Goal: Find specific page/section: Find specific page/section

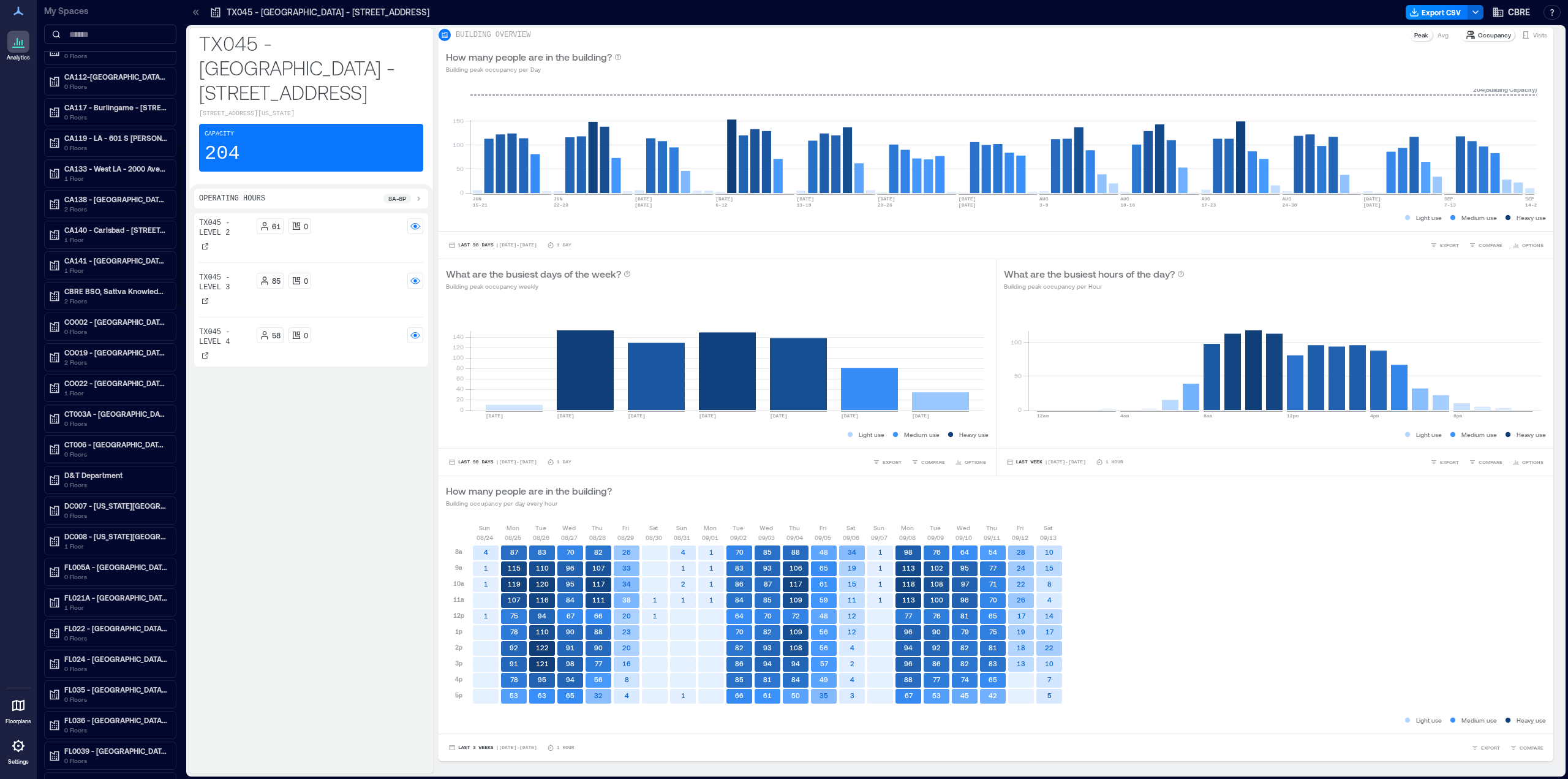
scroll to position [684, 0]
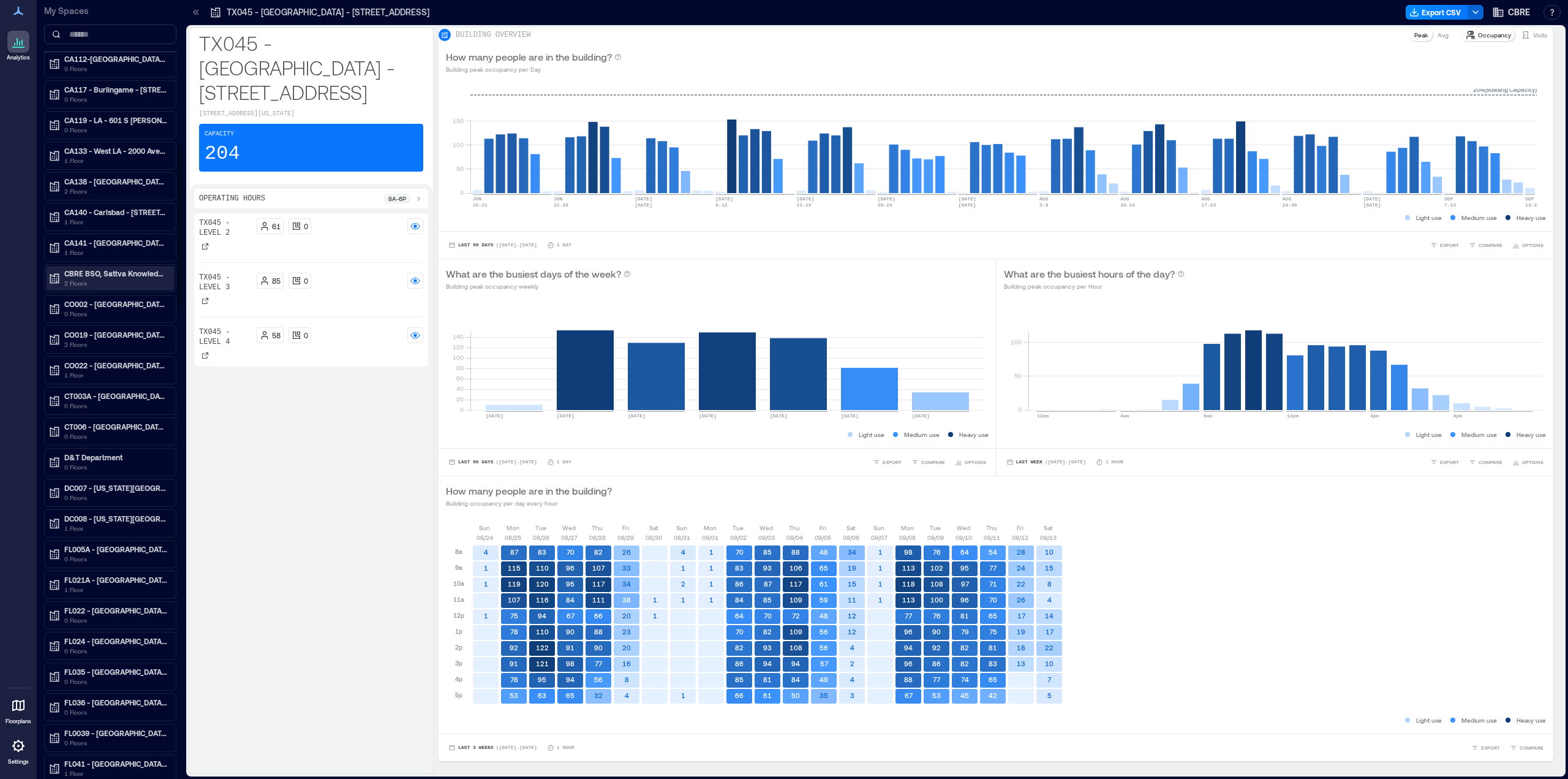
click at [93, 273] on p "CBRE BSO, Sattva Knowledge City" at bounding box center [116, 273] width 103 height 10
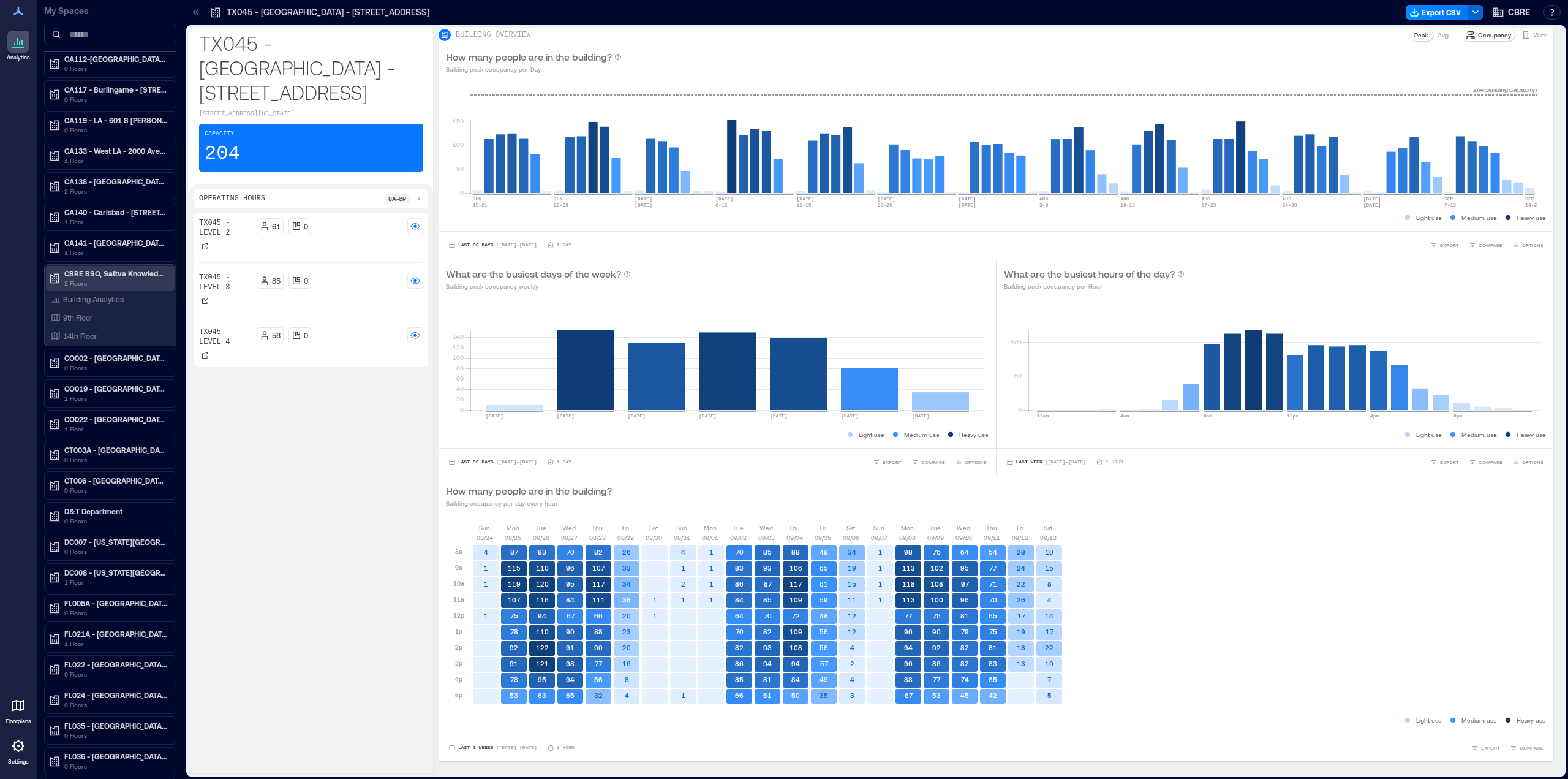
click at [93, 274] on p "CBRE BSO, Sattva Knowledge City" at bounding box center [116, 273] width 103 height 10
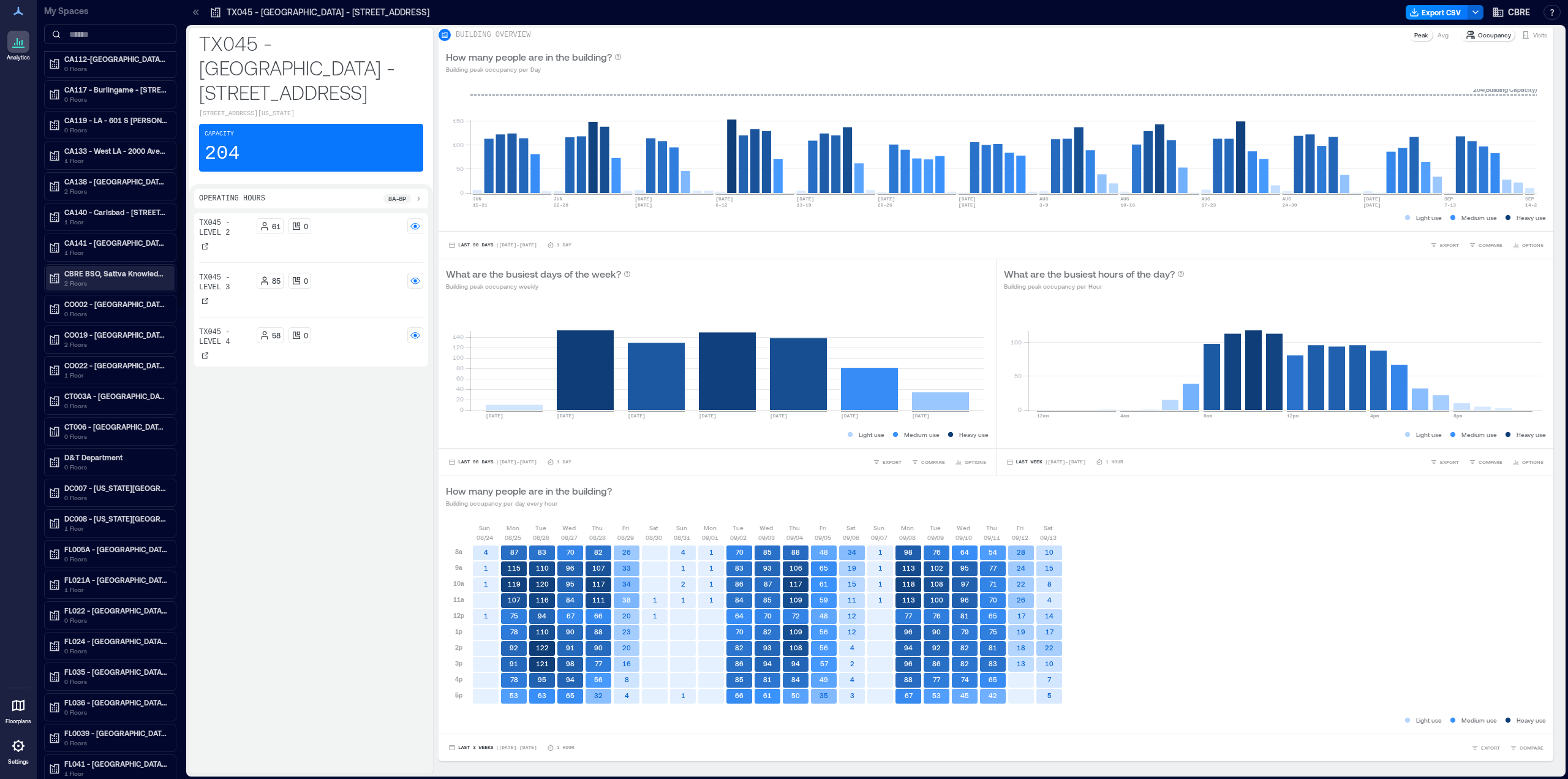
click at [93, 283] on p "2 Floors" at bounding box center [116, 282] width 103 height 10
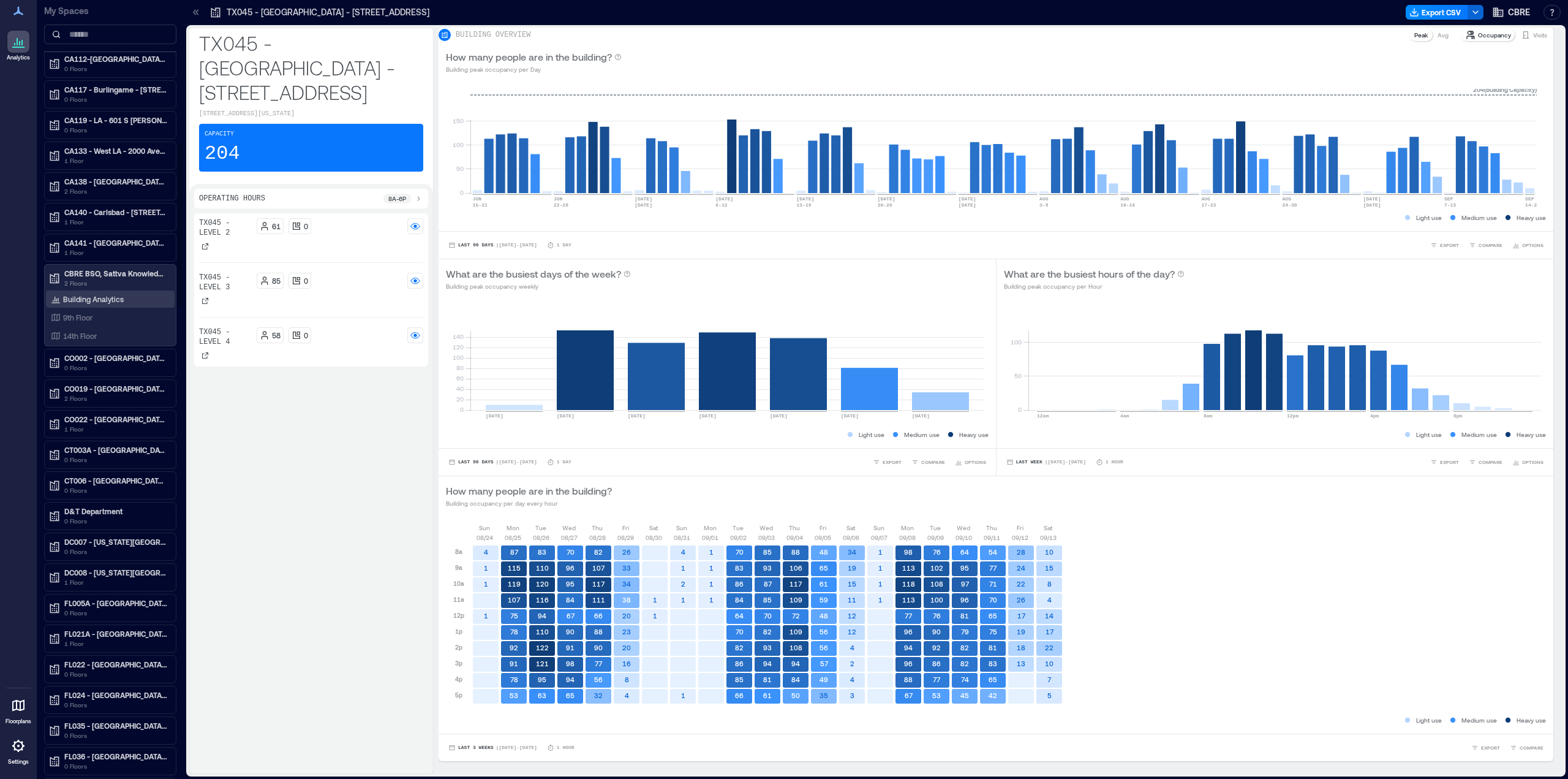
click at [95, 302] on p "Building Analytics" at bounding box center [93, 298] width 61 height 10
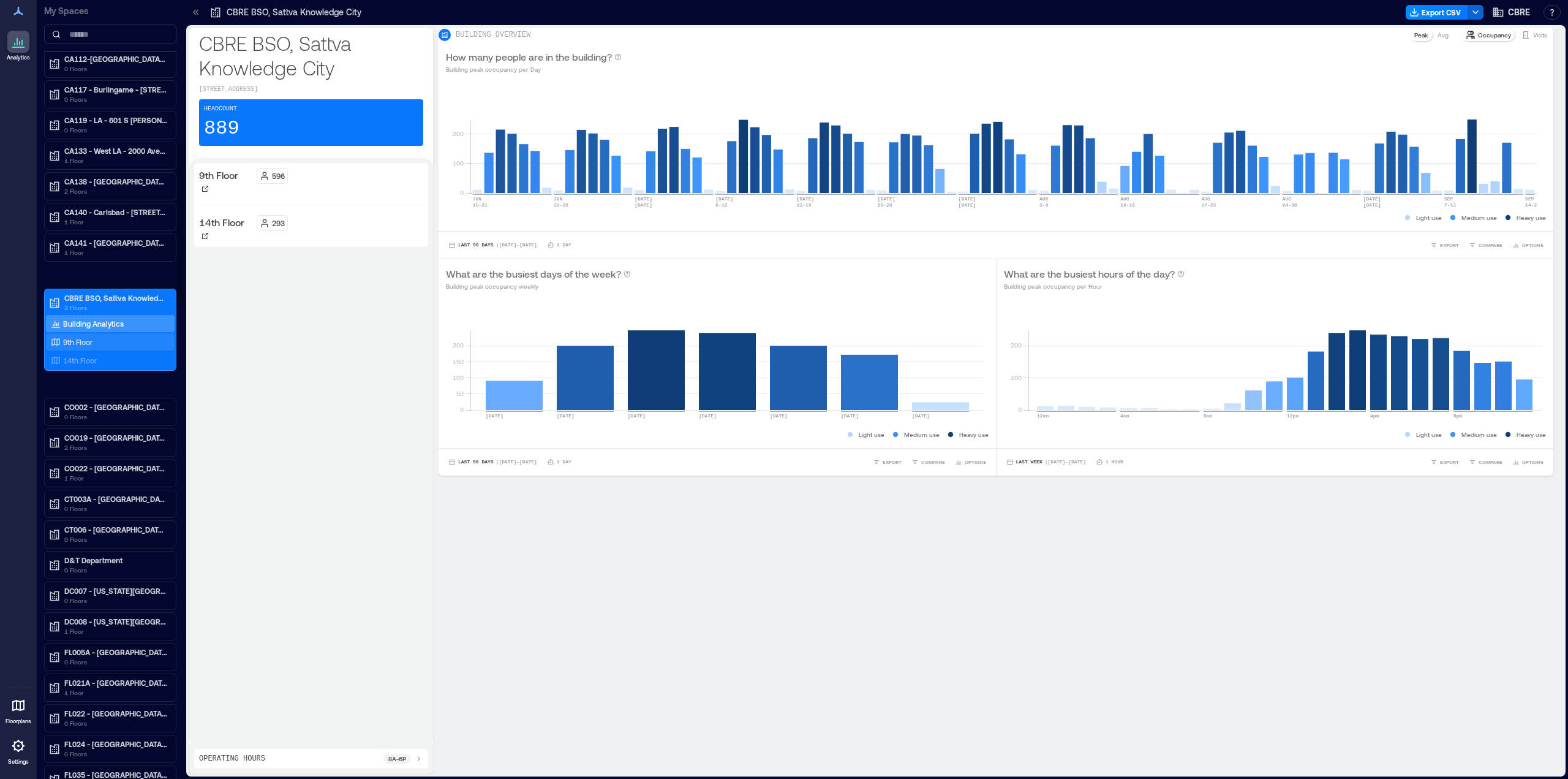
click at [86, 336] on div "9th Floor" at bounding box center [108, 342] width 119 height 12
